Goal: Navigation & Orientation: Find specific page/section

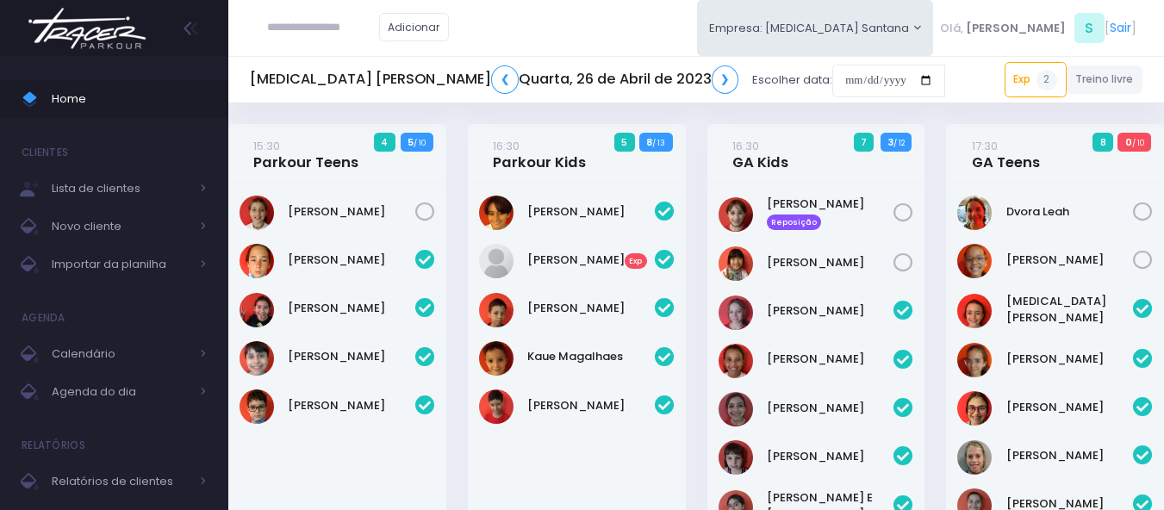
click at [103, 38] on img at bounding box center [87, 28] width 131 height 60
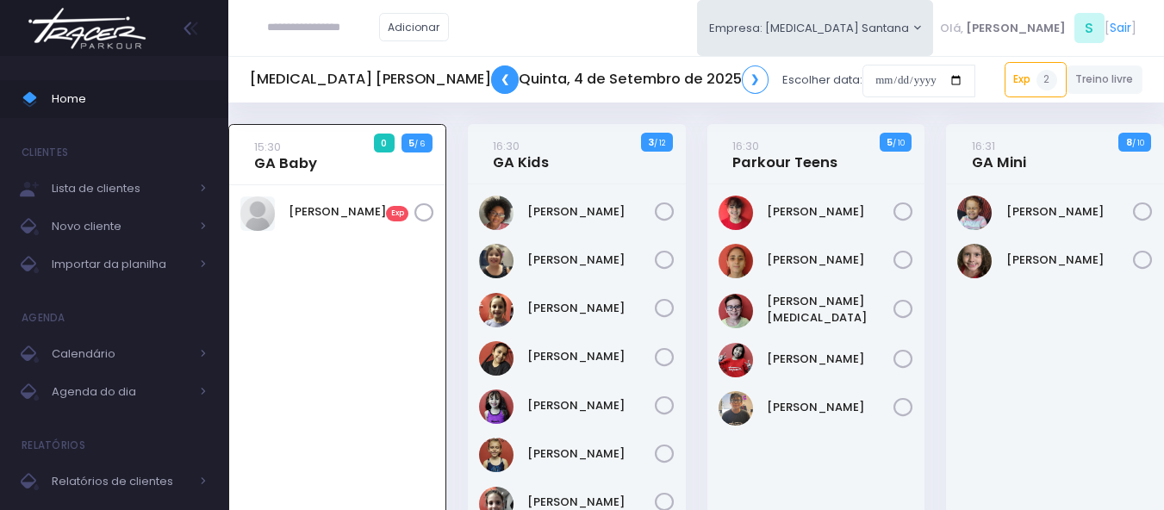
click at [491, 76] on link "❮" at bounding box center [505, 79] width 28 height 28
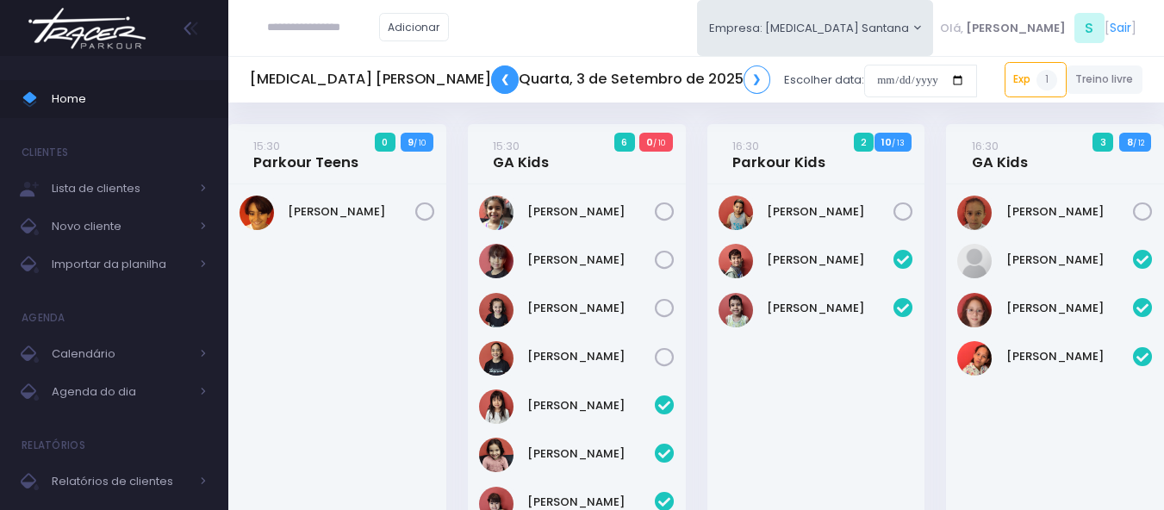
click at [491, 76] on link "❮" at bounding box center [505, 79] width 28 height 28
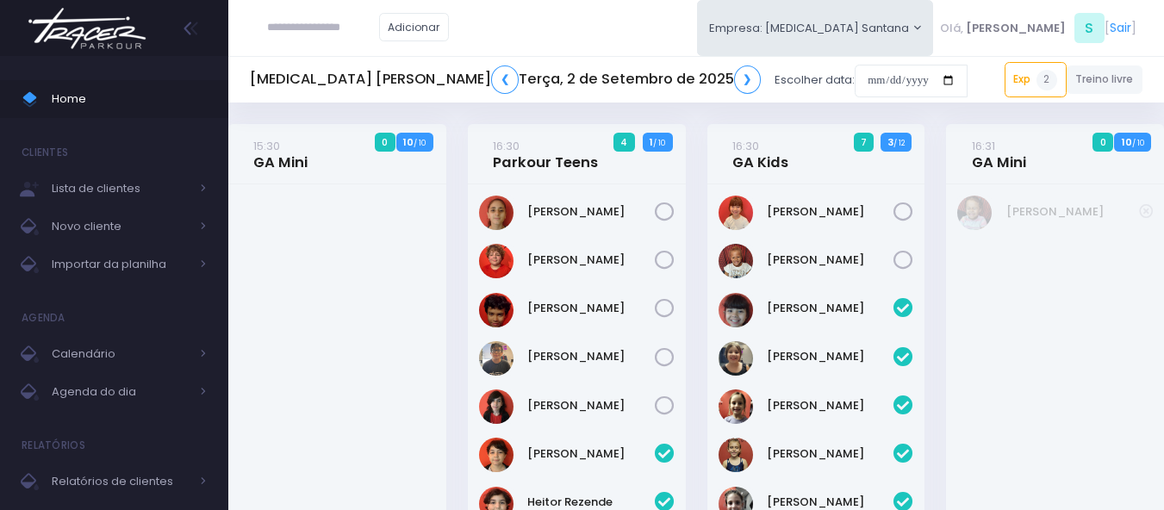
drag, startPoint x: 99, startPoint y: 34, endPoint x: 322, endPoint y: 157, distance: 254.9
click at [99, 32] on img at bounding box center [87, 28] width 131 height 60
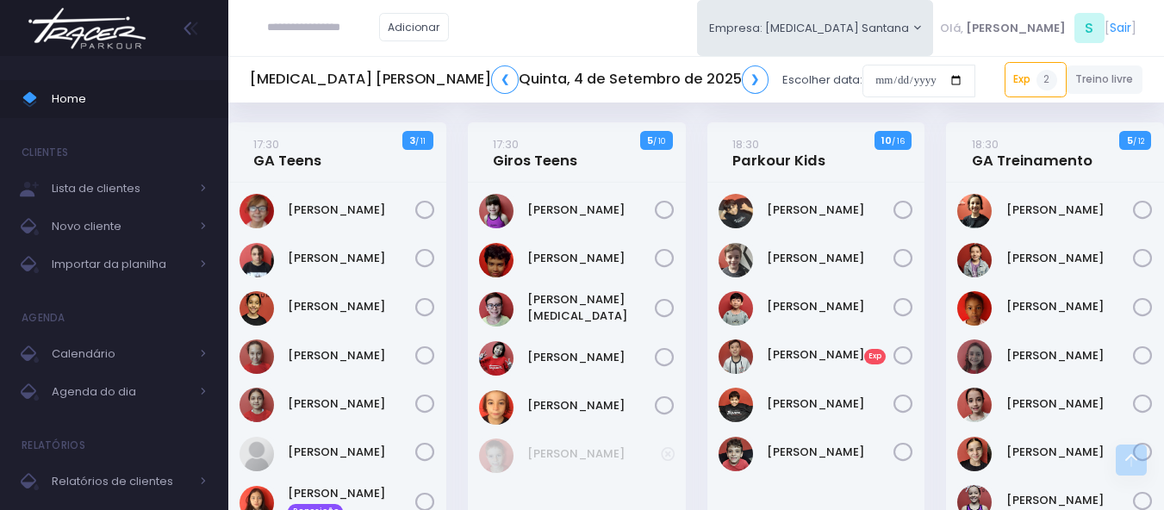
scroll to position [555, 0]
